Goal: Transaction & Acquisition: Purchase product/service

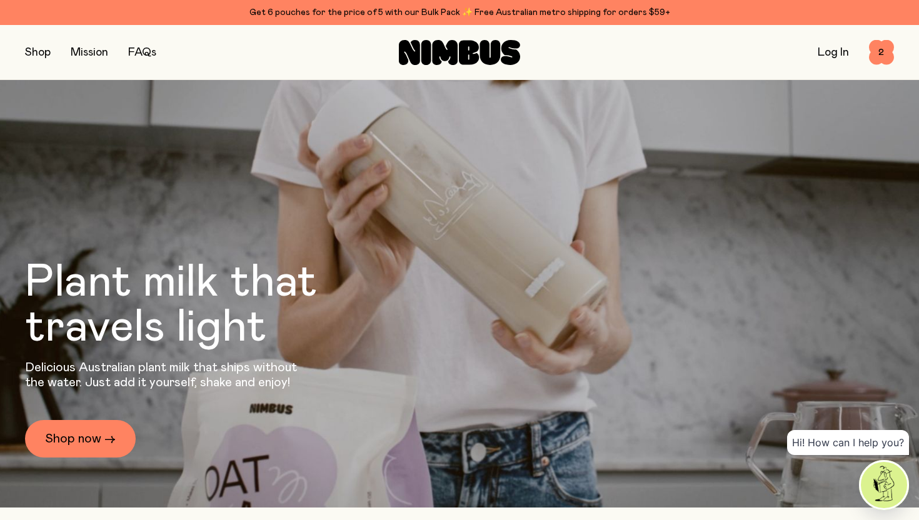
scroll to position [28, 0]
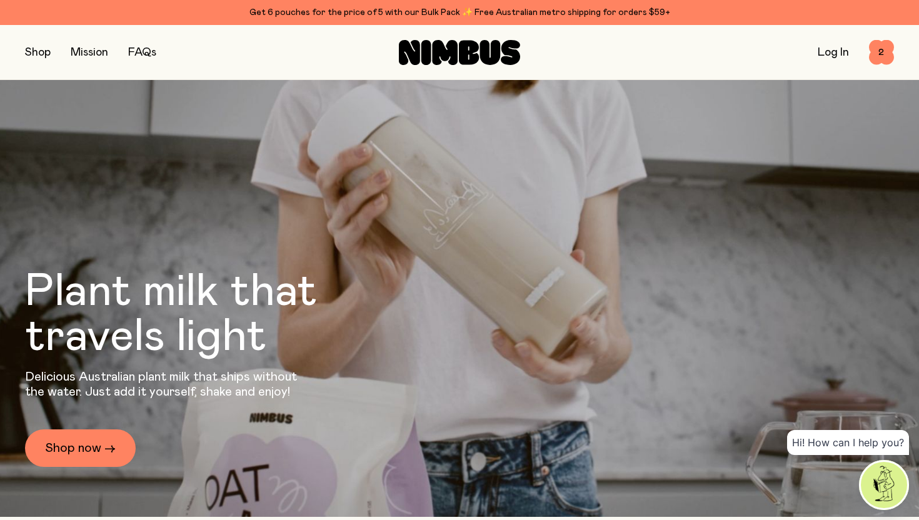
click at [39, 55] on button "button" at bounding box center [38, 53] width 26 height 18
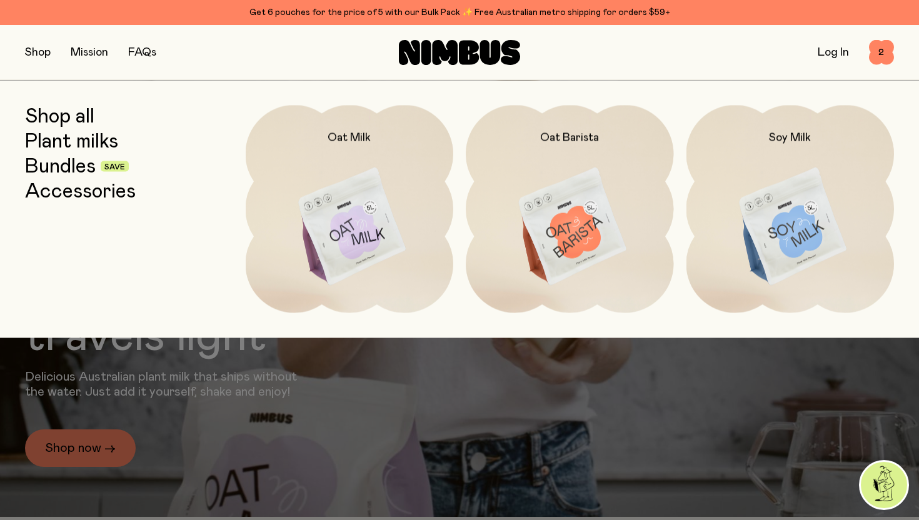
click at [69, 166] on link "Bundles" at bounding box center [60, 166] width 71 height 23
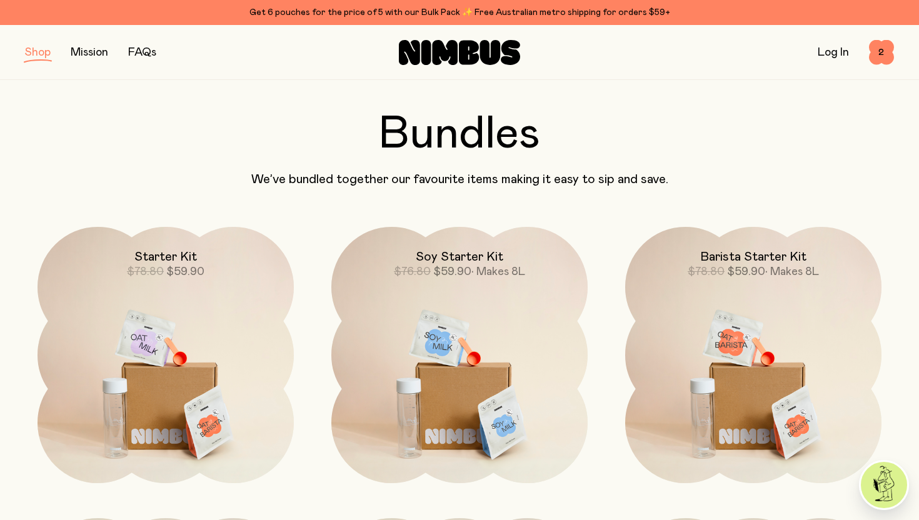
scroll to position [39, 0]
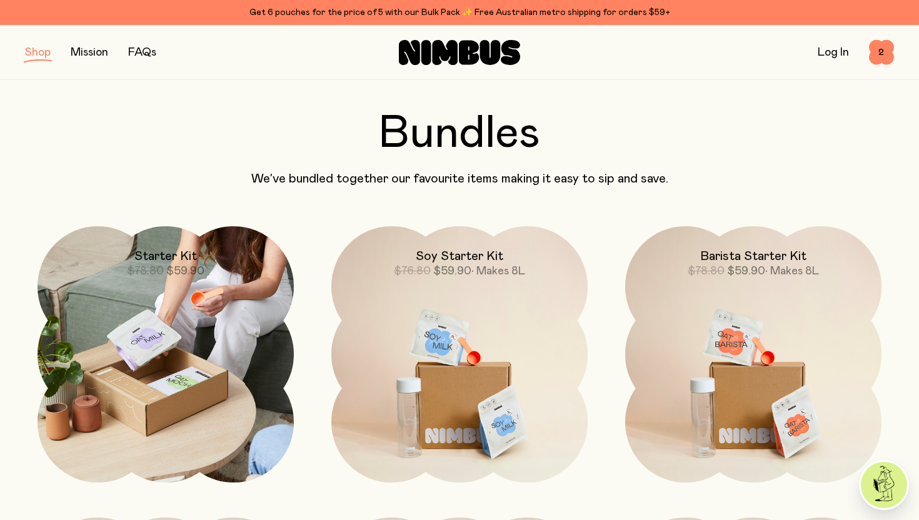
click at [178, 251] on h2 "Starter Kit" at bounding box center [165, 256] width 63 height 15
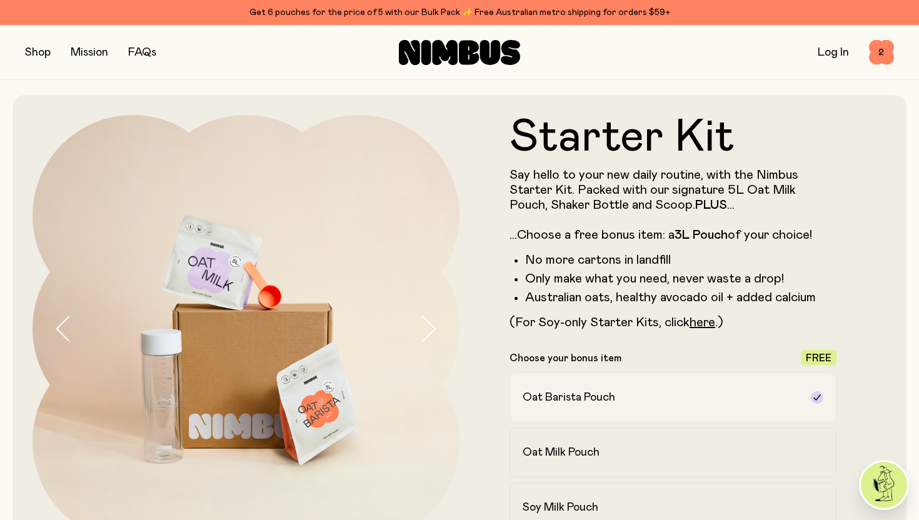
click at [615, 383] on label "Oat Barista Pouch" at bounding box center [673, 398] width 327 height 50
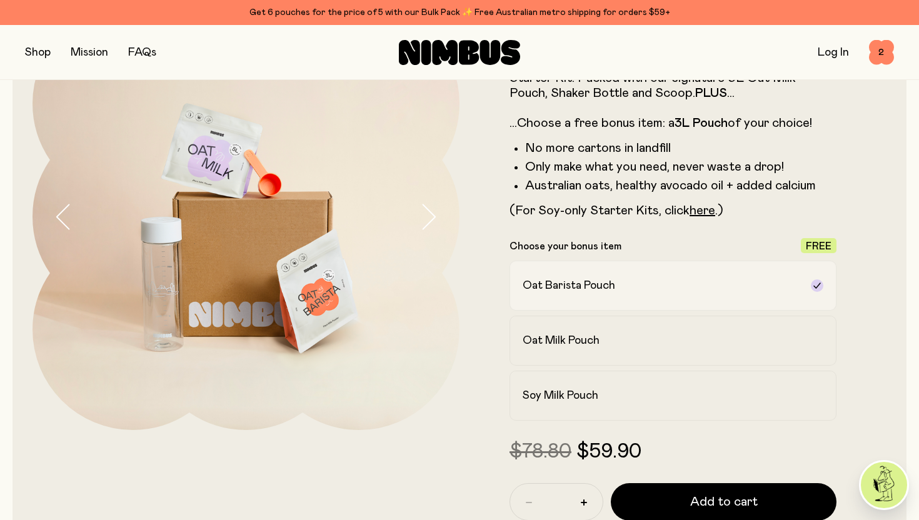
scroll to position [116, 0]
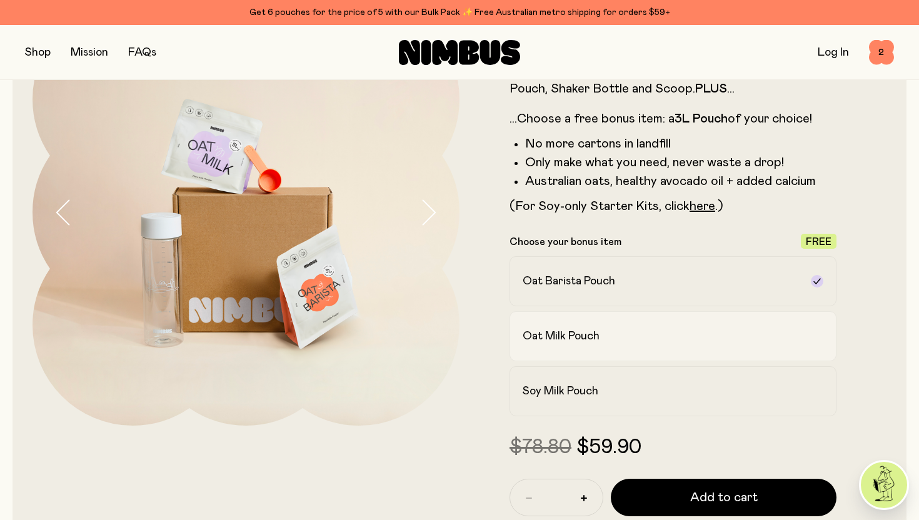
click at [594, 331] on h2 "Oat Milk Pouch" at bounding box center [561, 336] width 77 height 15
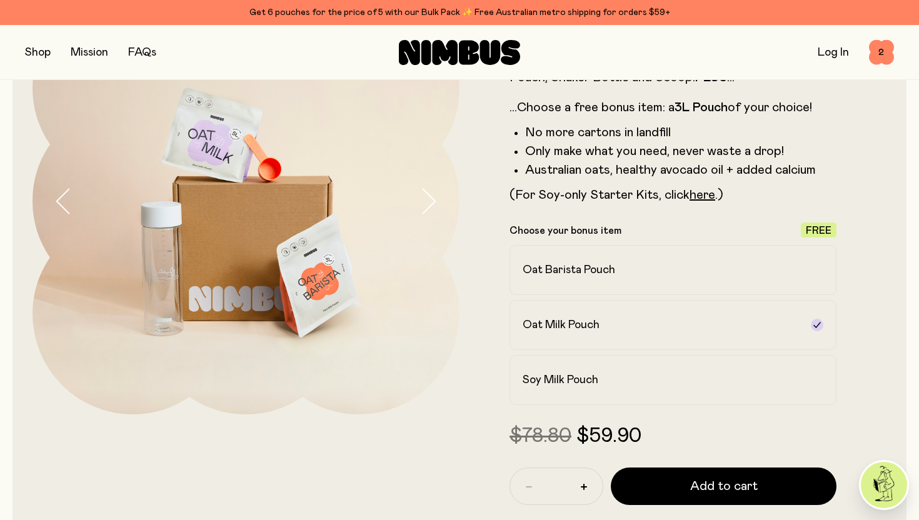
scroll to position [138, 0]
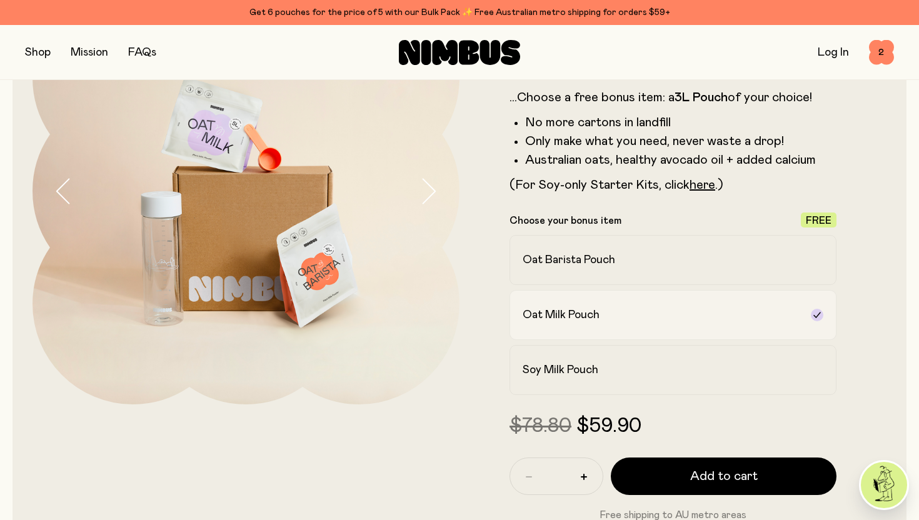
click at [816, 309] on div at bounding box center [817, 315] width 13 height 13
click at [881, 304] on form "Starter Kit Say hello to your new daily routine, with the Nimbus Starter Kit. P…" at bounding box center [673, 249] width 427 height 545
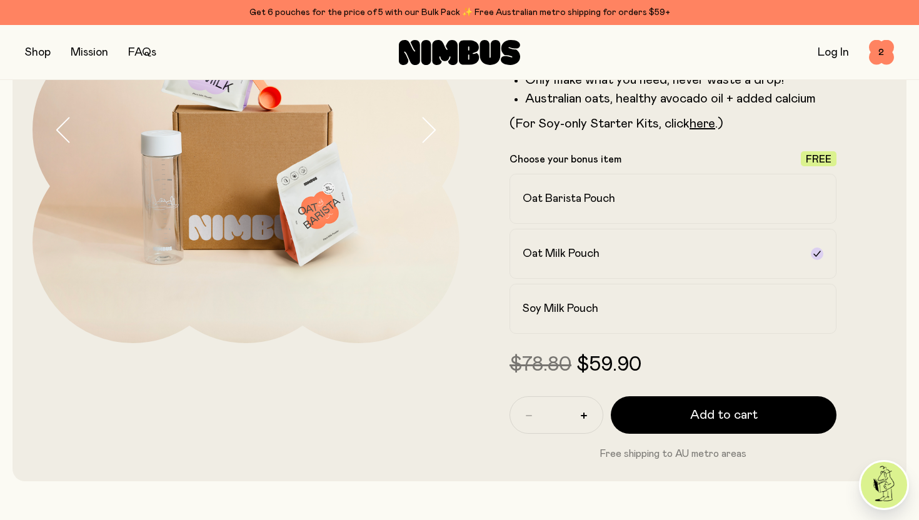
scroll to position [283, 0]
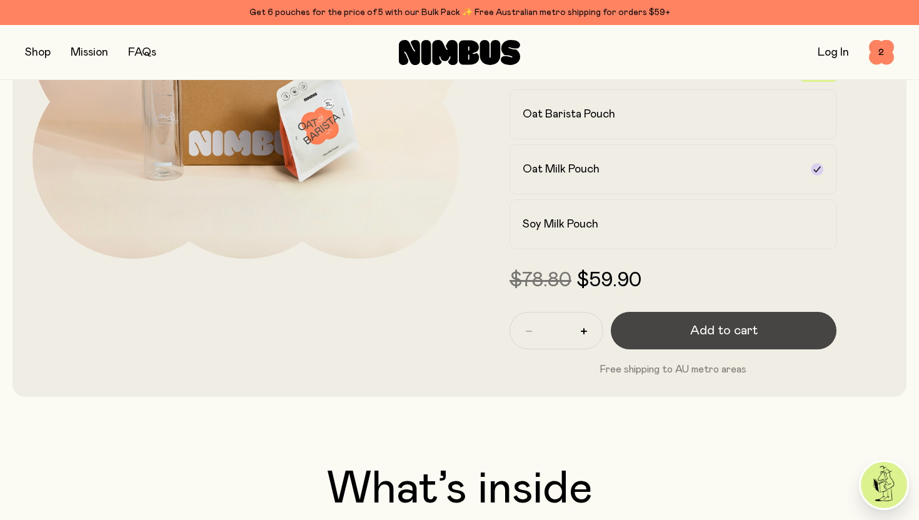
click at [753, 332] on span "Add to cart" at bounding box center [724, 331] width 68 height 18
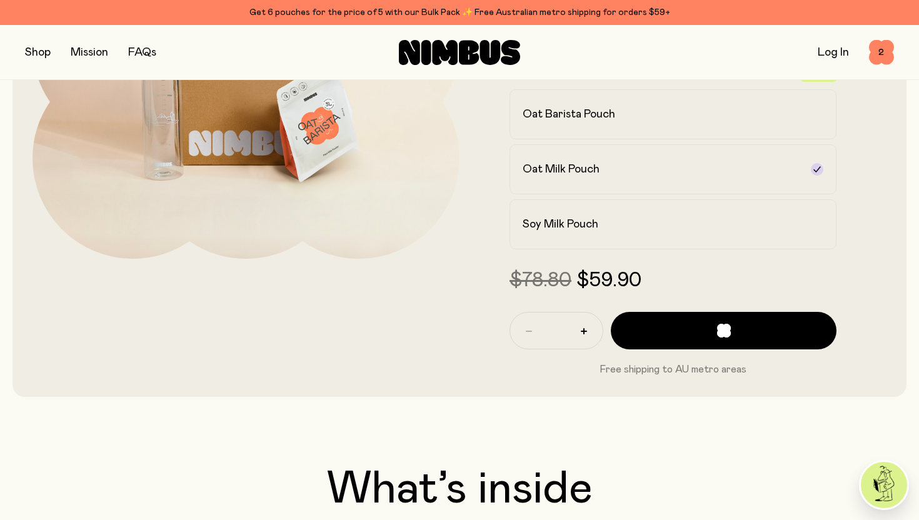
scroll to position [0, 0]
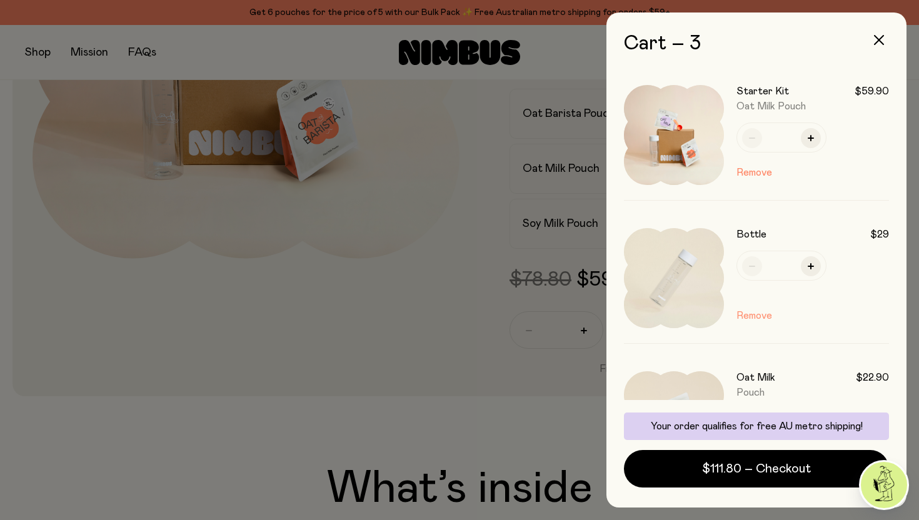
click at [762, 320] on button "Remove" at bounding box center [755, 315] width 36 height 15
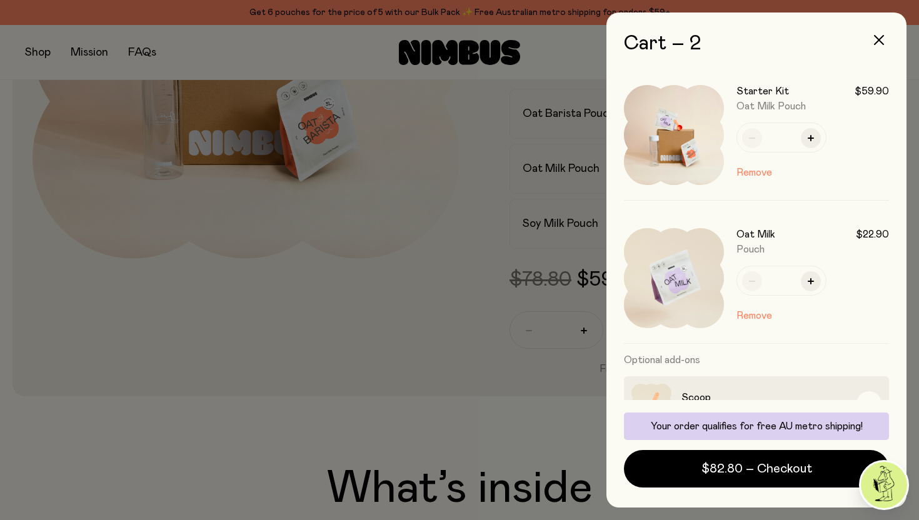
click at [762, 320] on button "Remove" at bounding box center [755, 315] width 36 height 15
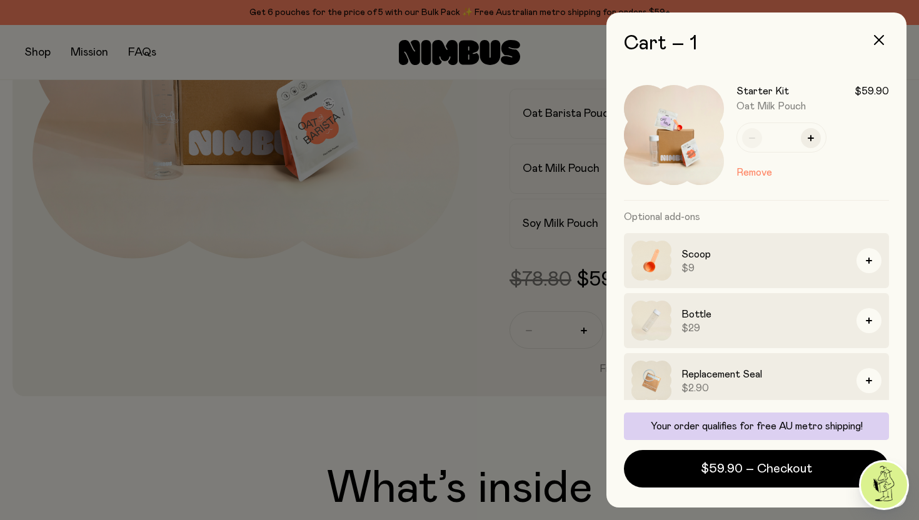
scroll to position [8, 0]
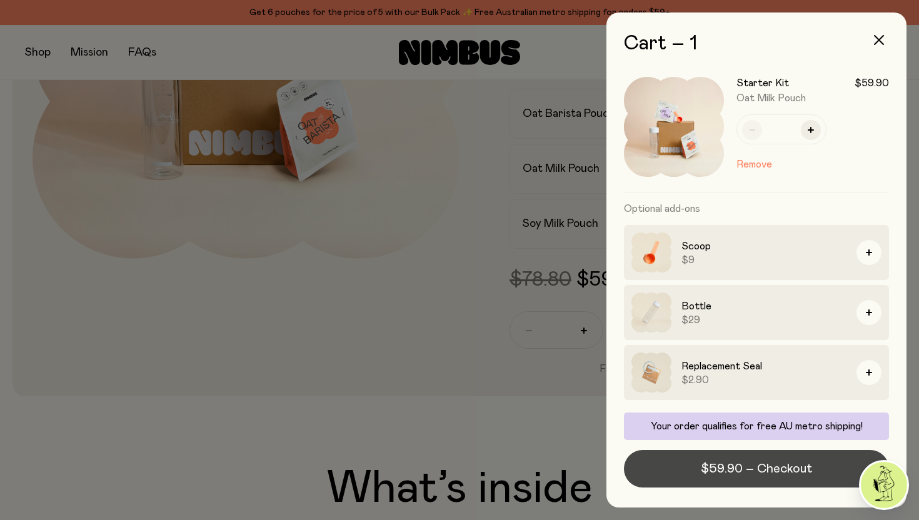
click at [750, 468] on span "$59.90 – Checkout" at bounding box center [756, 469] width 111 height 18
